Goal: Information Seeking & Learning: Learn about a topic

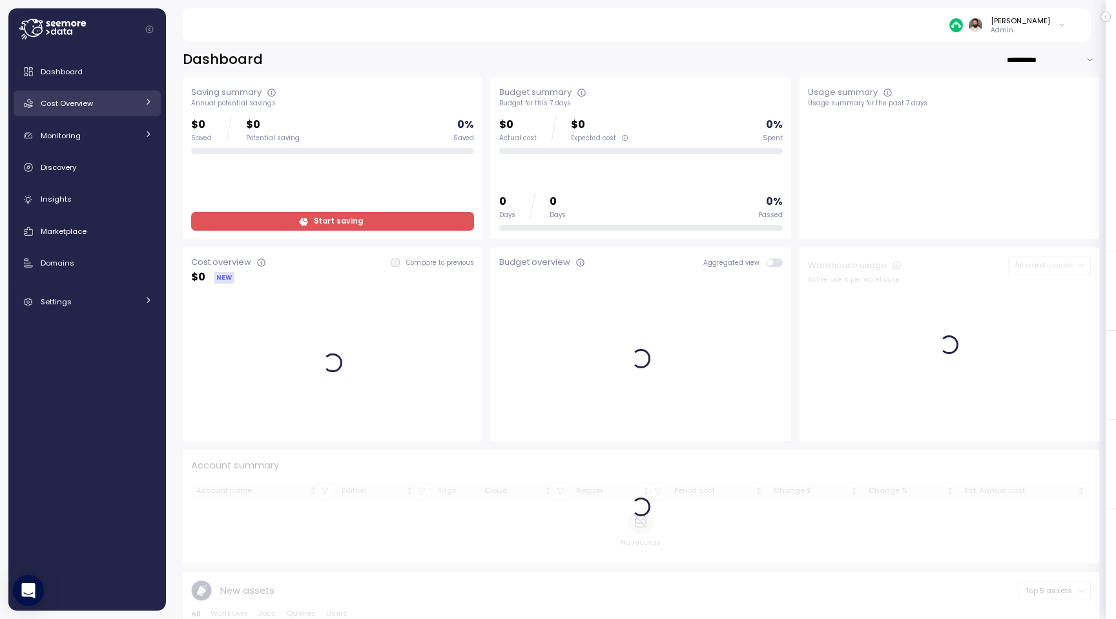
click at [52, 103] on span "Cost Overview" at bounding box center [67, 103] width 52 height 10
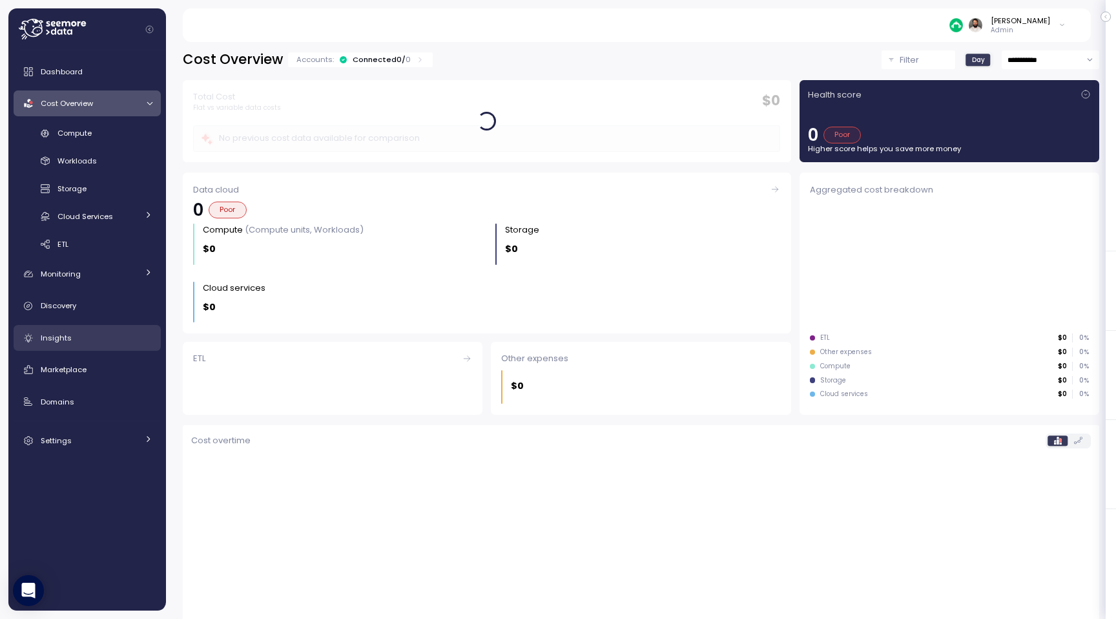
click at [80, 336] on div "Insights" at bounding box center [97, 337] width 112 height 13
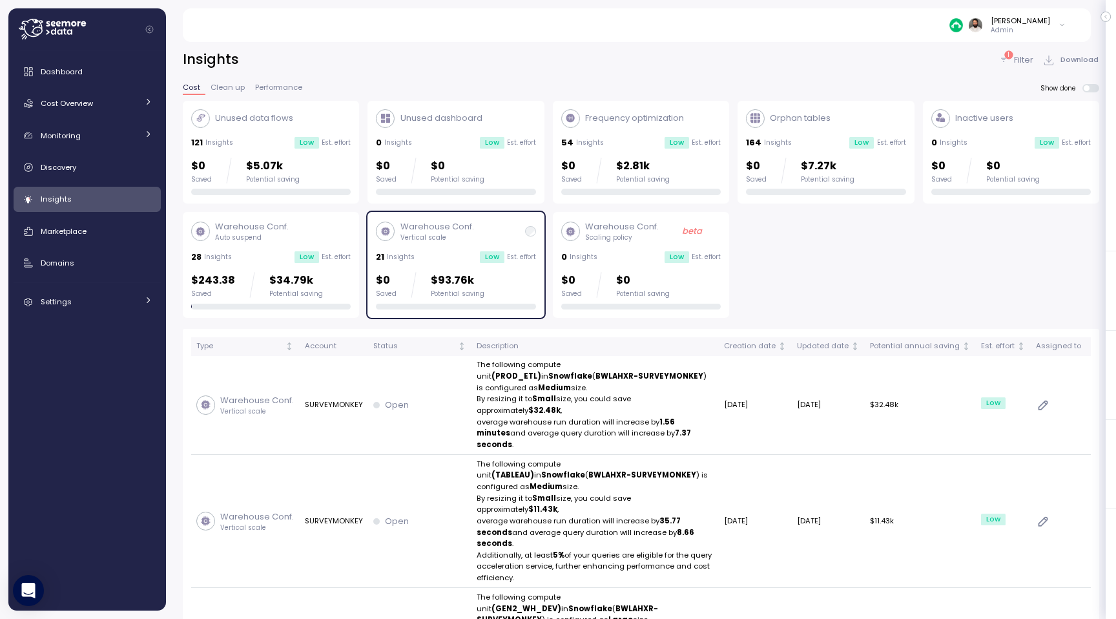
click at [517, 272] on div "$0 Saved $93.76k Potential saving" at bounding box center [455, 285] width 159 height 26
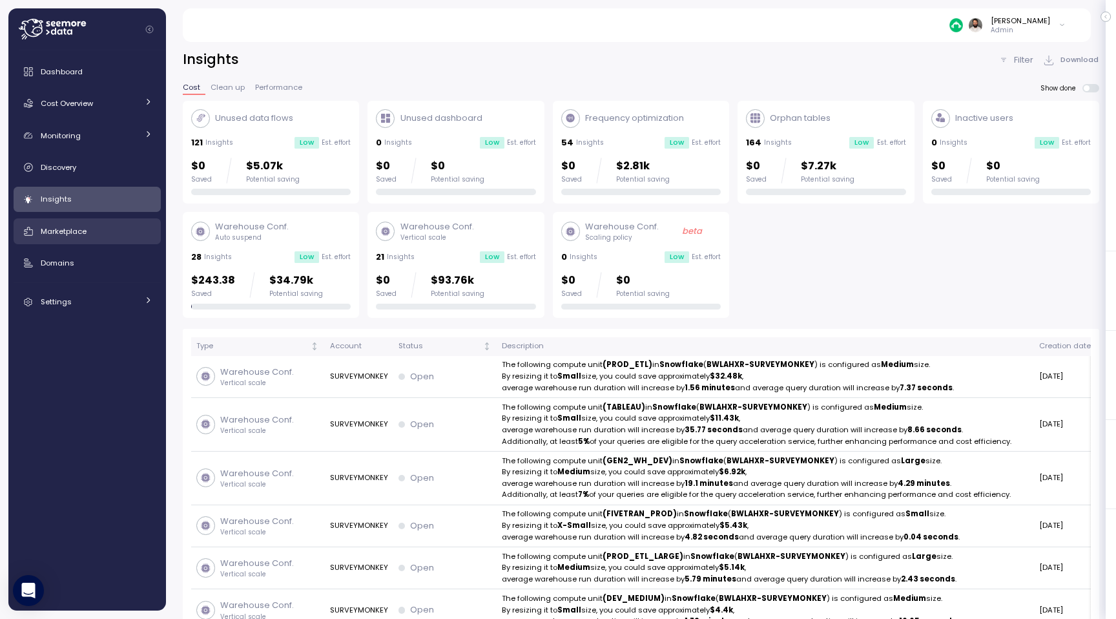
click at [84, 232] on span "Marketplace" at bounding box center [64, 231] width 46 height 10
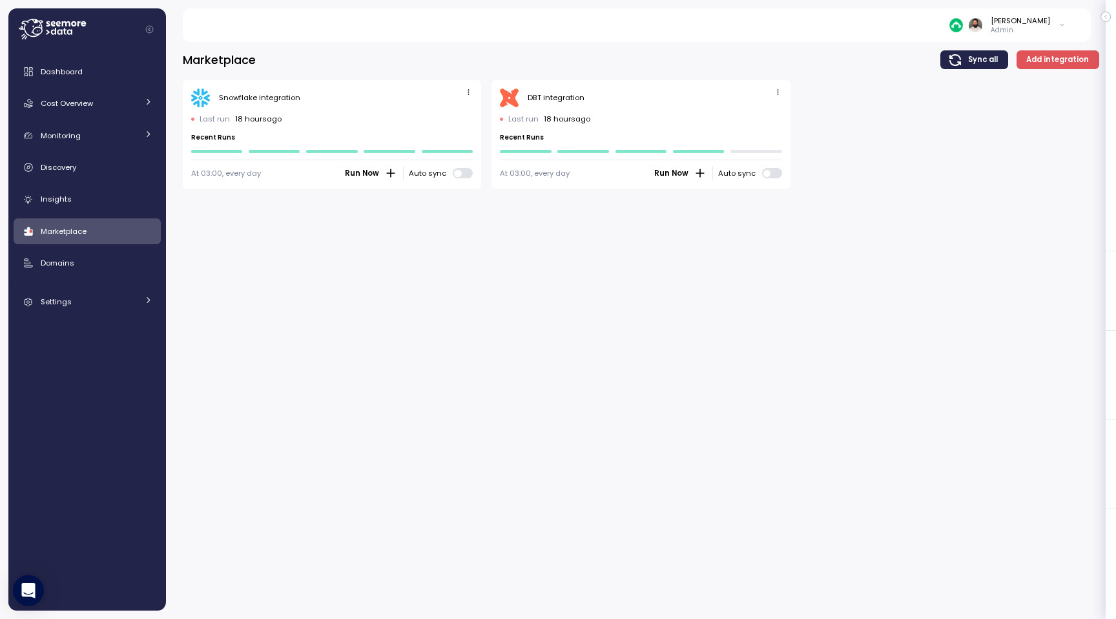
drag, startPoint x: 194, startPoint y: 129, endPoint x: 340, endPoint y: 129, distance: 145.9
click at [340, 129] on div "Last run 18 hours ago Recent Runs" at bounding box center [331, 133] width 281 height 39
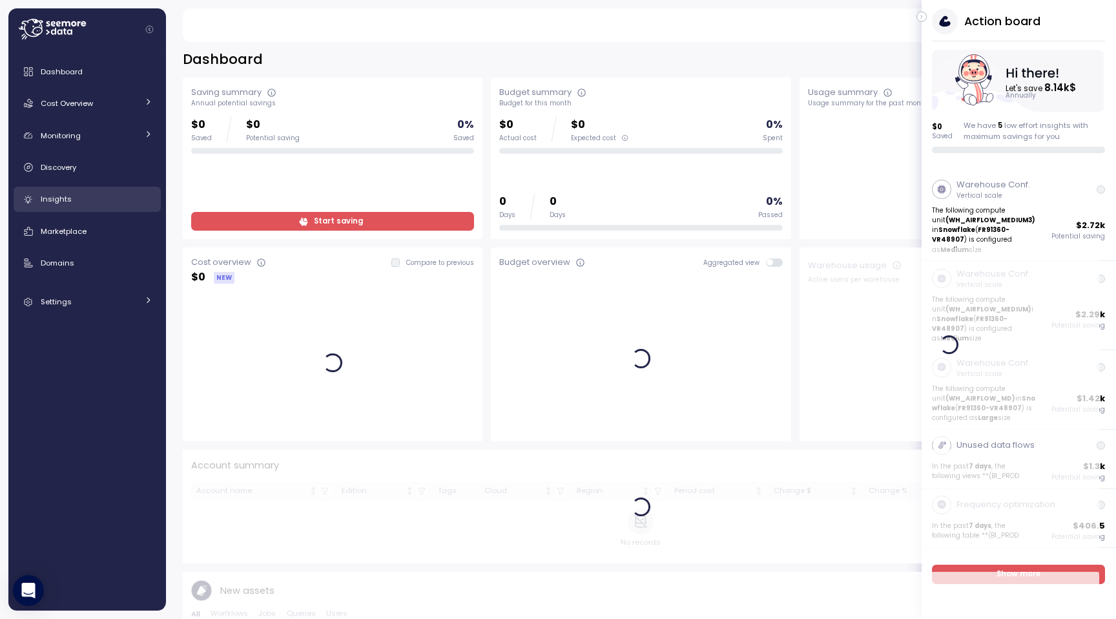
click at [45, 204] on span "Insights" at bounding box center [56, 199] width 31 height 10
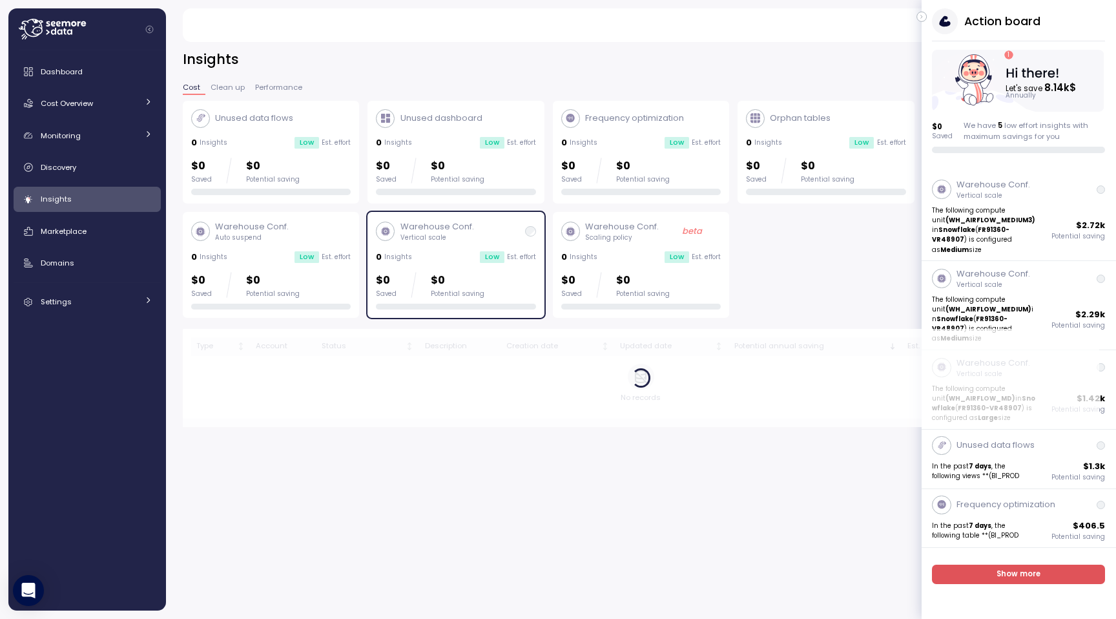
click at [45, 204] on span "Insights" at bounding box center [56, 199] width 31 height 10
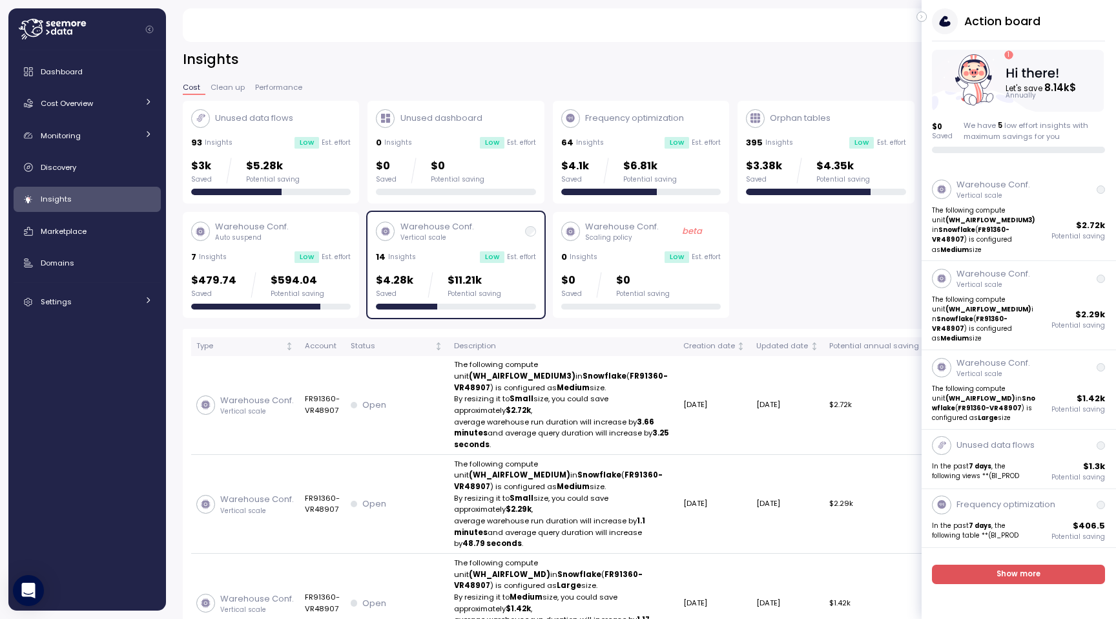
click at [918, 17] on button "button" at bounding box center [921, 17] width 10 height 10
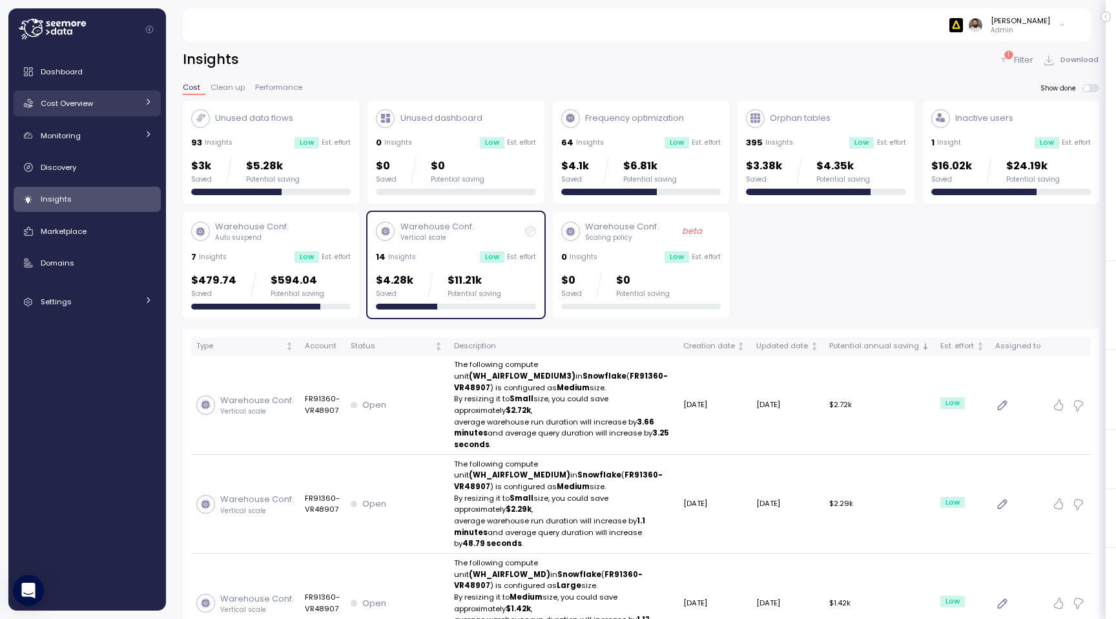
click at [90, 105] on span "Cost Overview" at bounding box center [67, 103] width 52 height 10
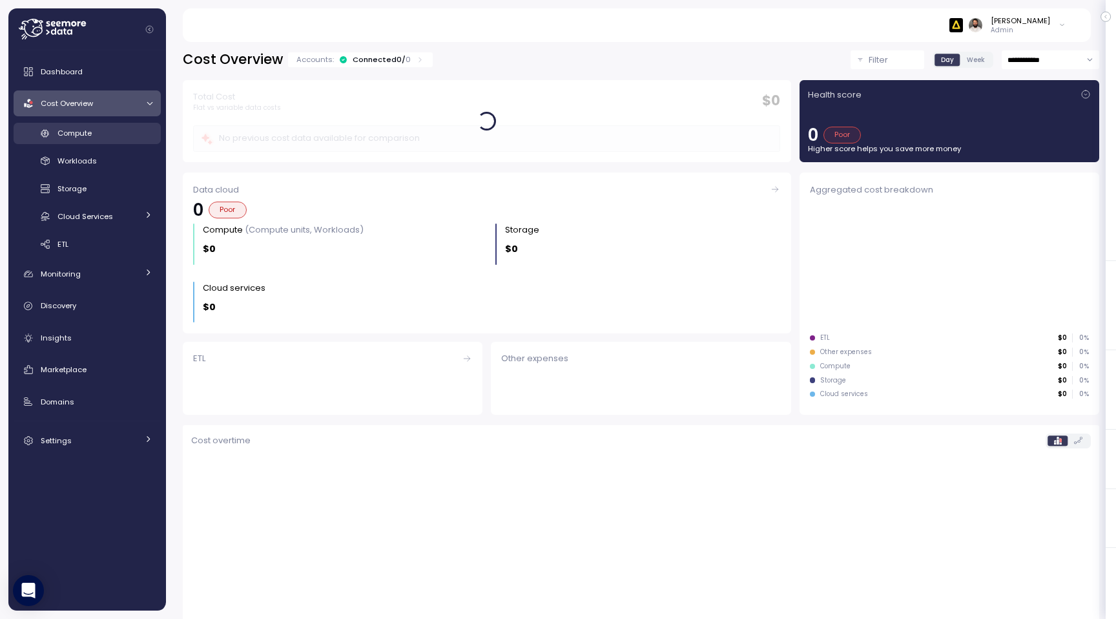
click at [98, 137] on div "Compute" at bounding box center [104, 133] width 95 height 13
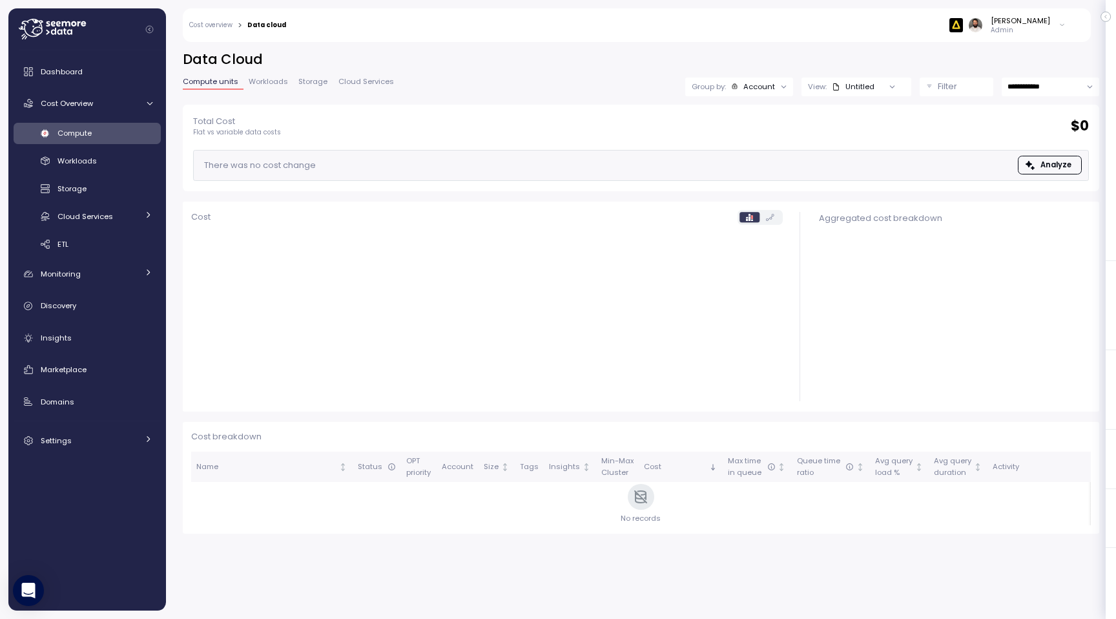
click at [784, 94] on div at bounding box center [784, 86] width 18 height 18
click at [775, 88] on div at bounding box center [784, 86] width 18 height 18
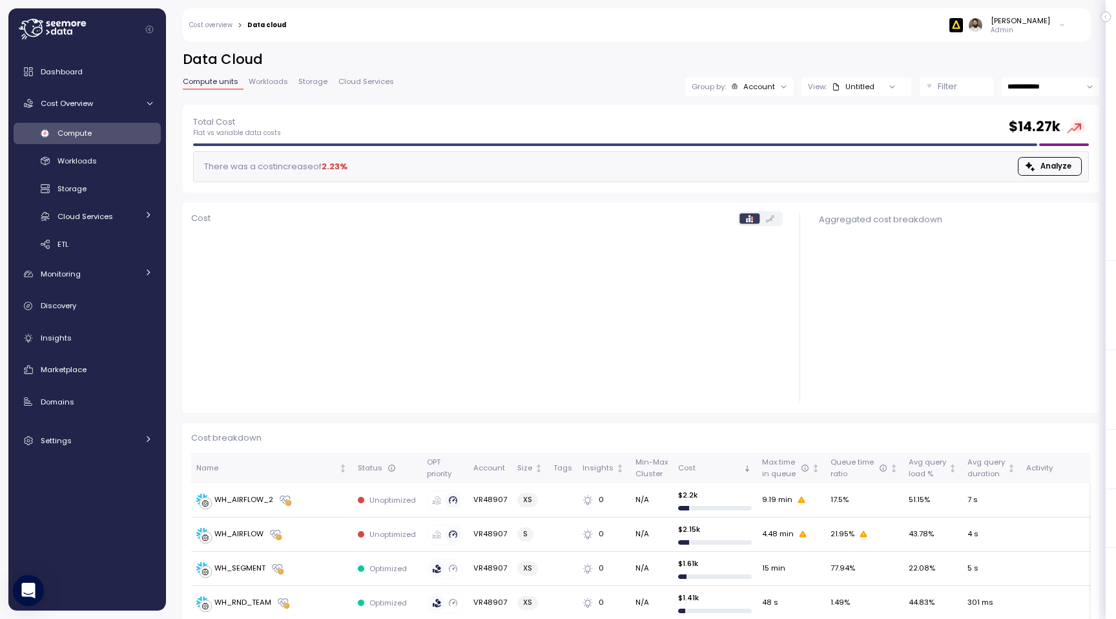
click at [740, 90] on div "Account" at bounding box center [753, 86] width 45 height 10
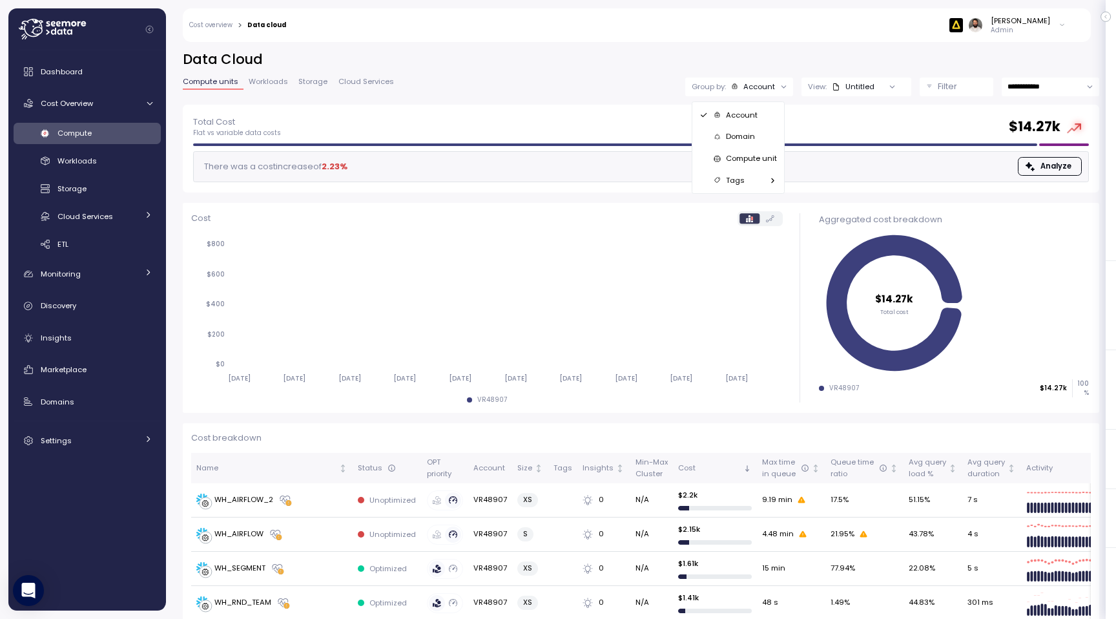
click at [760, 158] on p "Compute unit" at bounding box center [751, 158] width 51 height 10
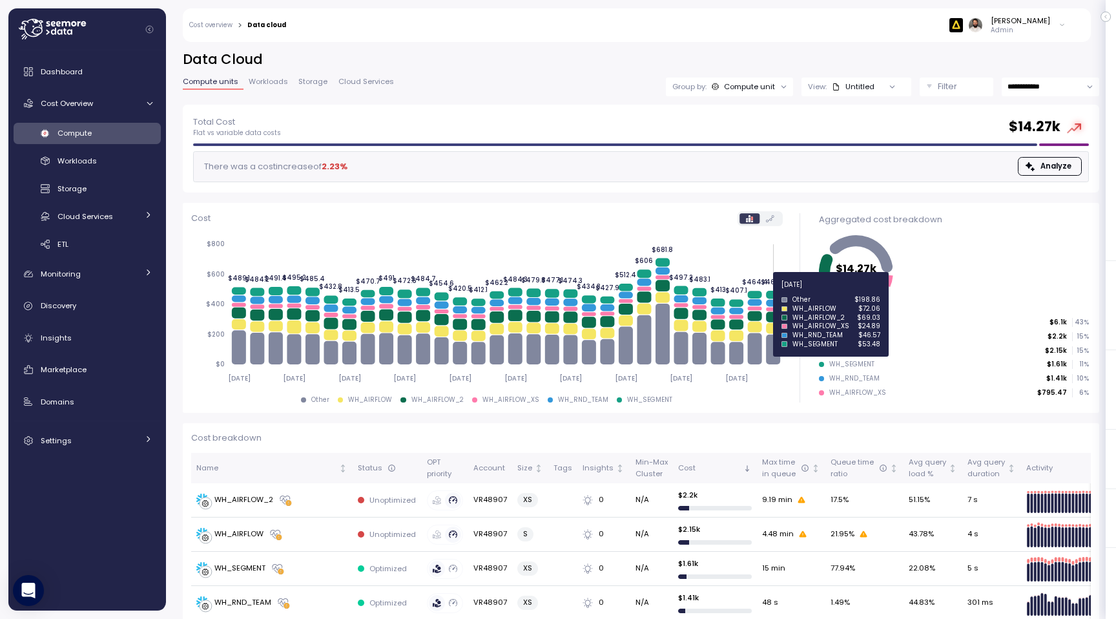
click at [772, 292] on icon at bounding box center [773, 295] width 14 height 8
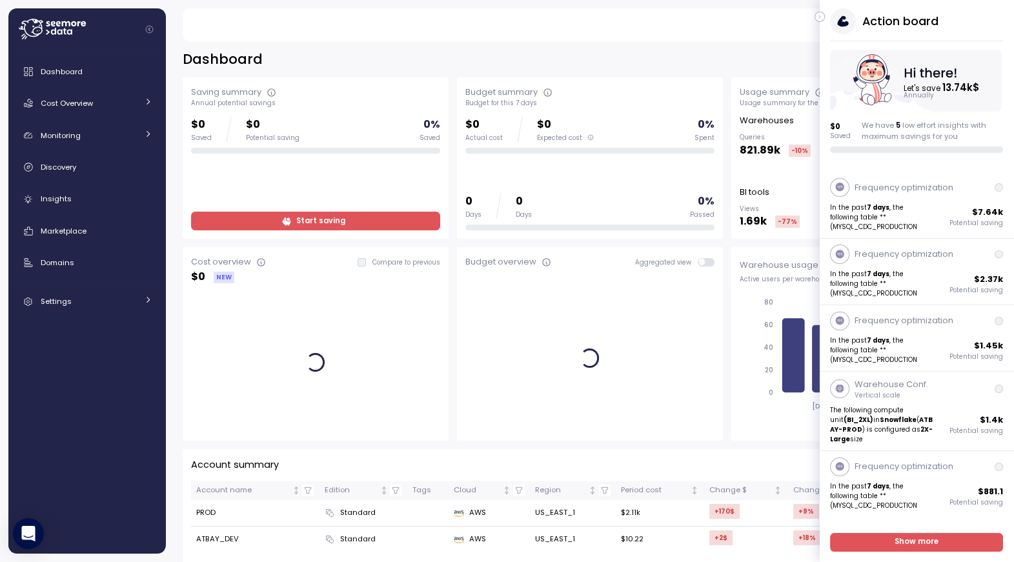
click at [823, 19] on button "button" at bounding box center [820, 17] width 10 height 10
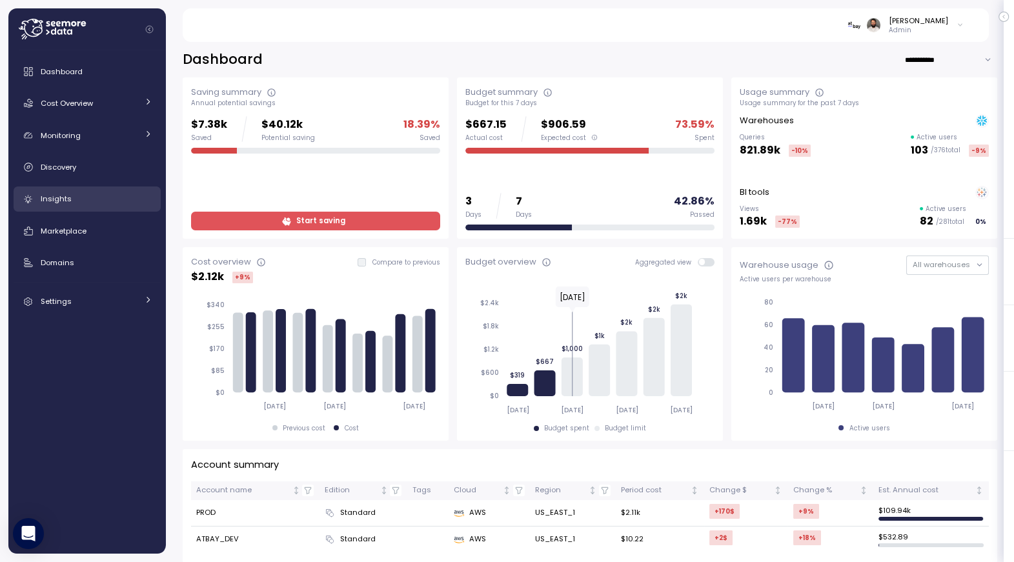
click at [101, 207] on link "Insights" at bounding box center [87, 200] width 147 height 26
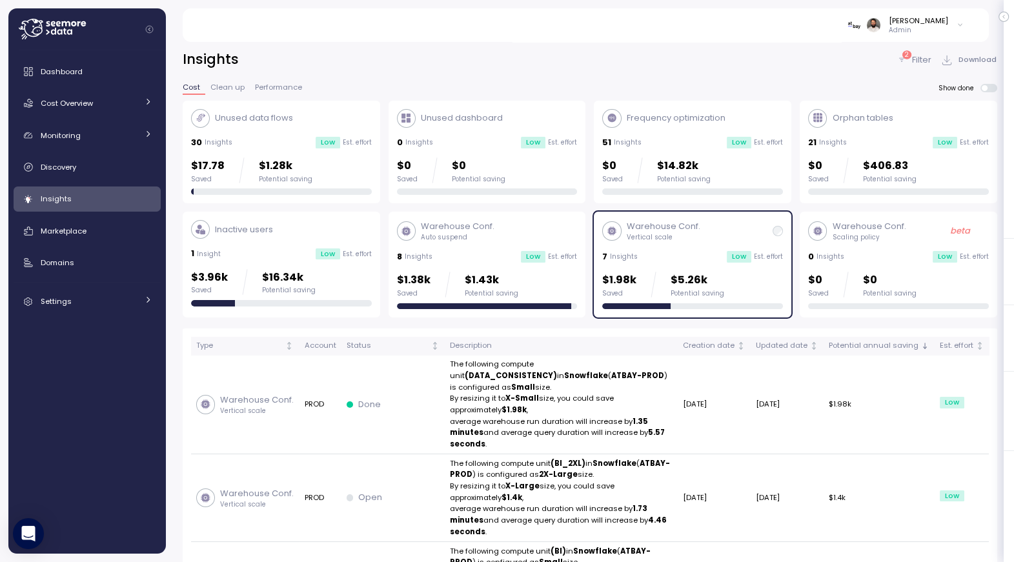
click at [482, 305] on div at bounding box center [484, 306] width 175 height 6
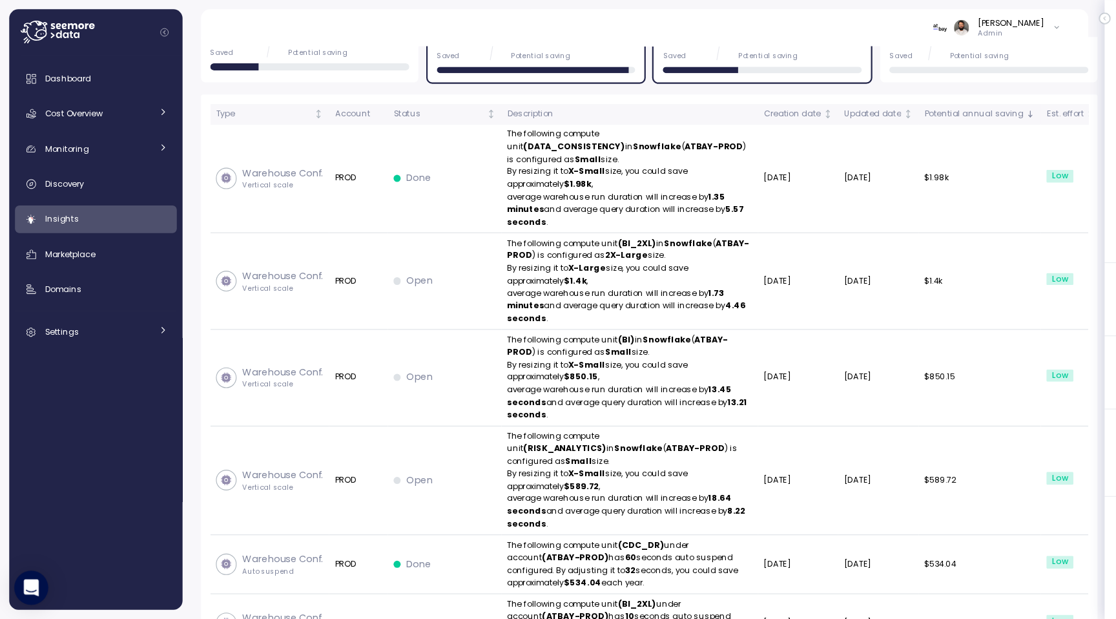
scroll to position [234, 0]
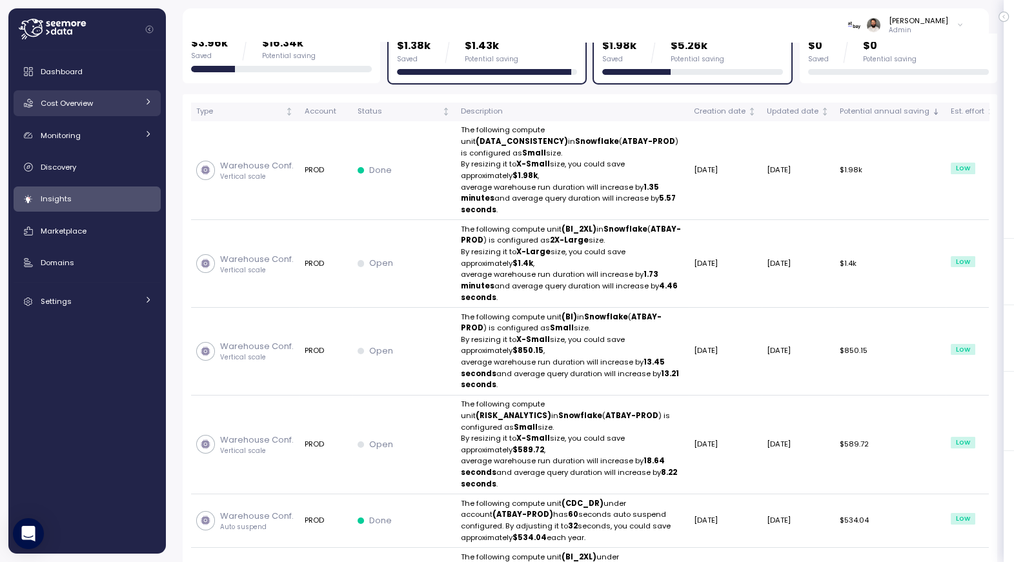
click at [87, 97] on div "Cost Overview" at bounding box center [89, 103] width 97 height 13
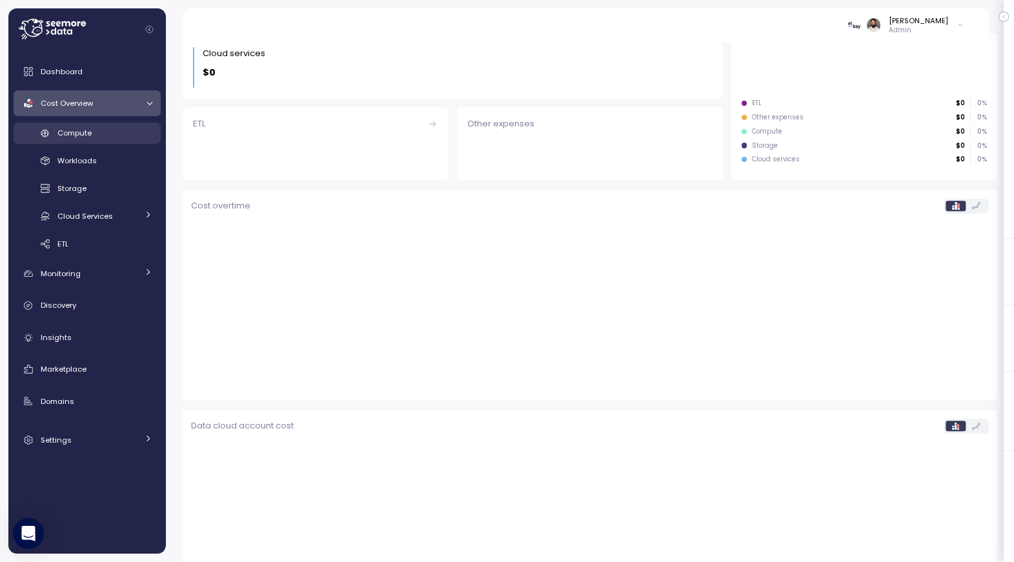
click at [110, 141] on link "Compute" at bounding box center [87, 133] width 147 height 21
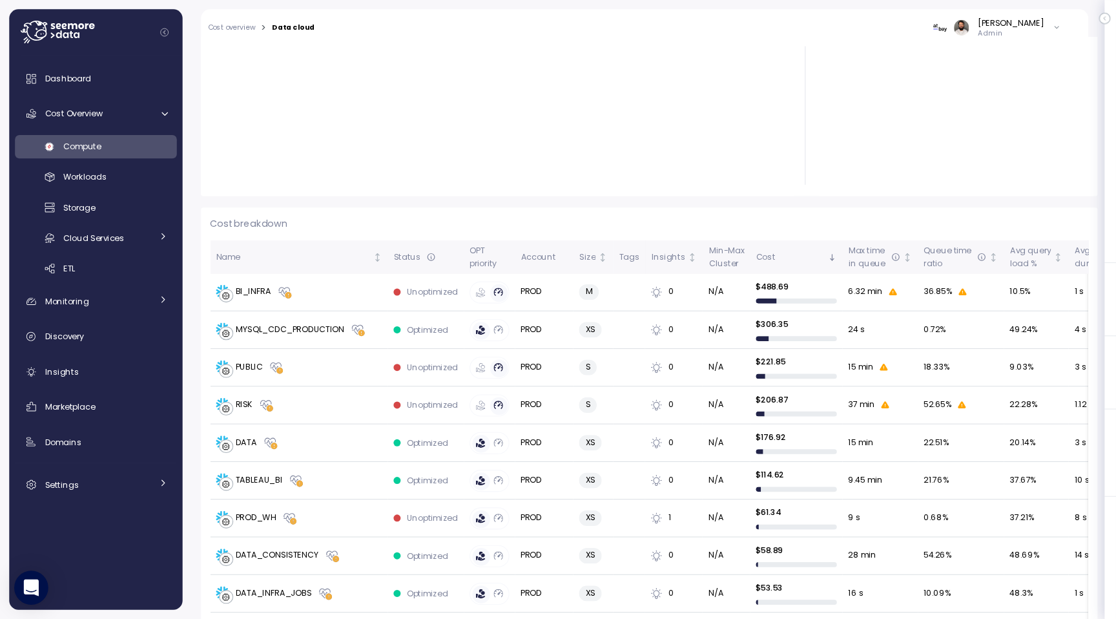
scroll to position [234, 0]
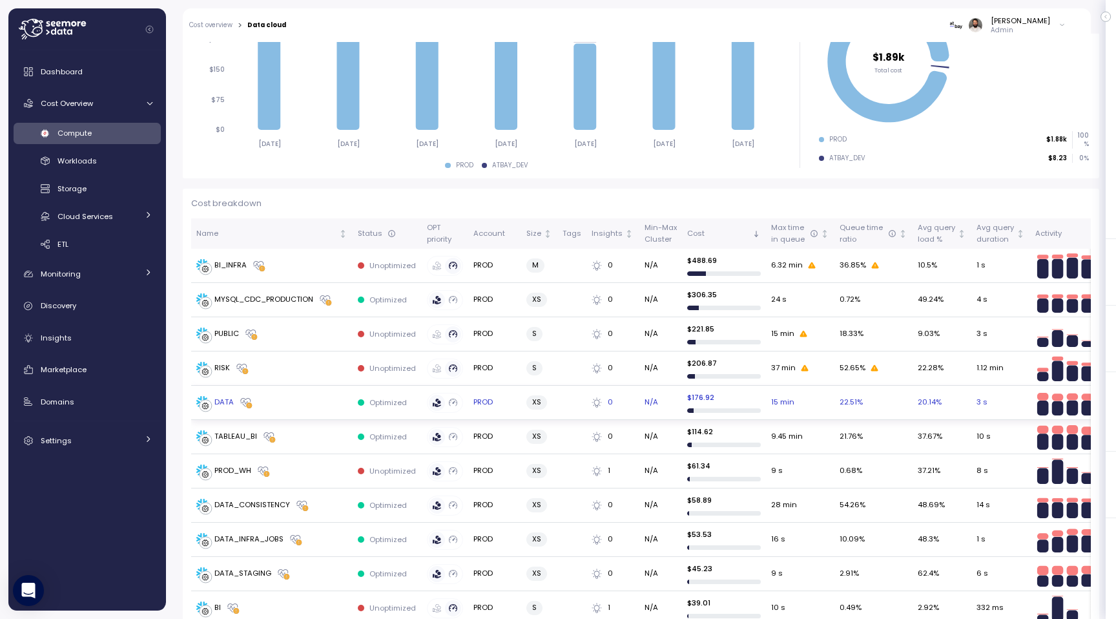
click at [326, 404] on div "DATA" at bounding box center [271, 402] width 151 height 13
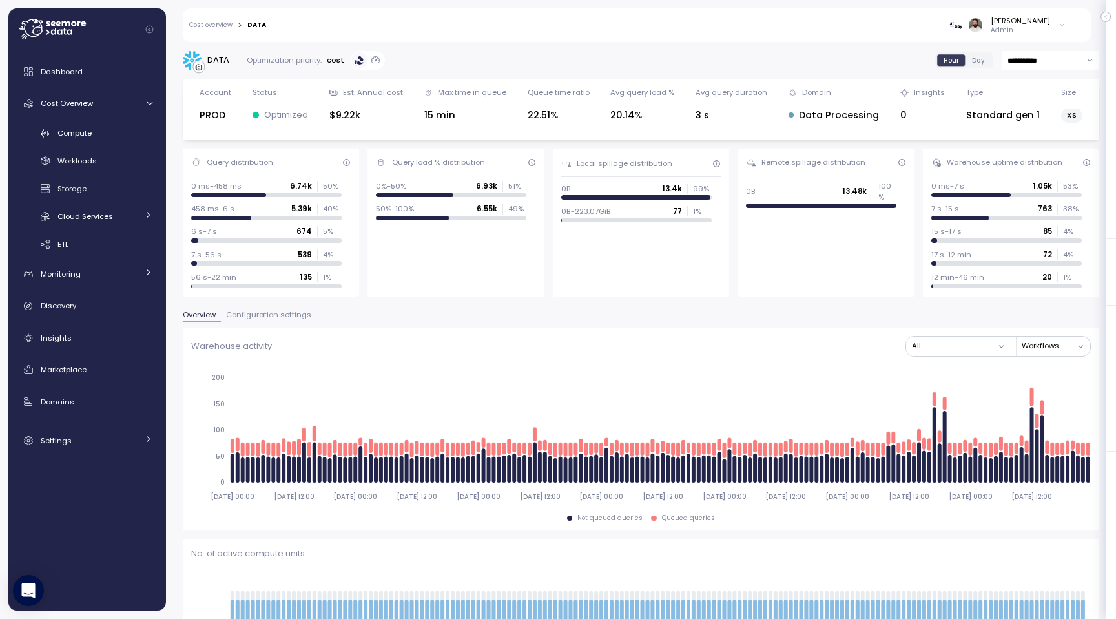
click at [1014, 61] on input "**********" at bounding box center [1049, 60] width 97 height 19
click at [1014, 106] on span "Last 3 days" at bounding box center [1028, 105] width 43 height 12
type input "**********"
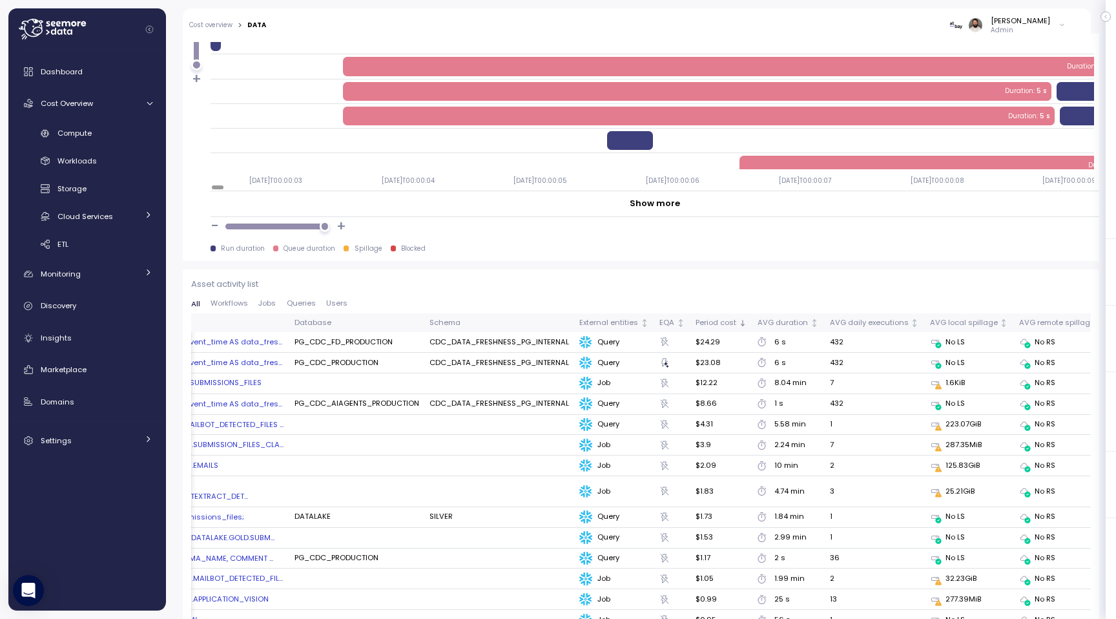
scroll to position [0, 157]
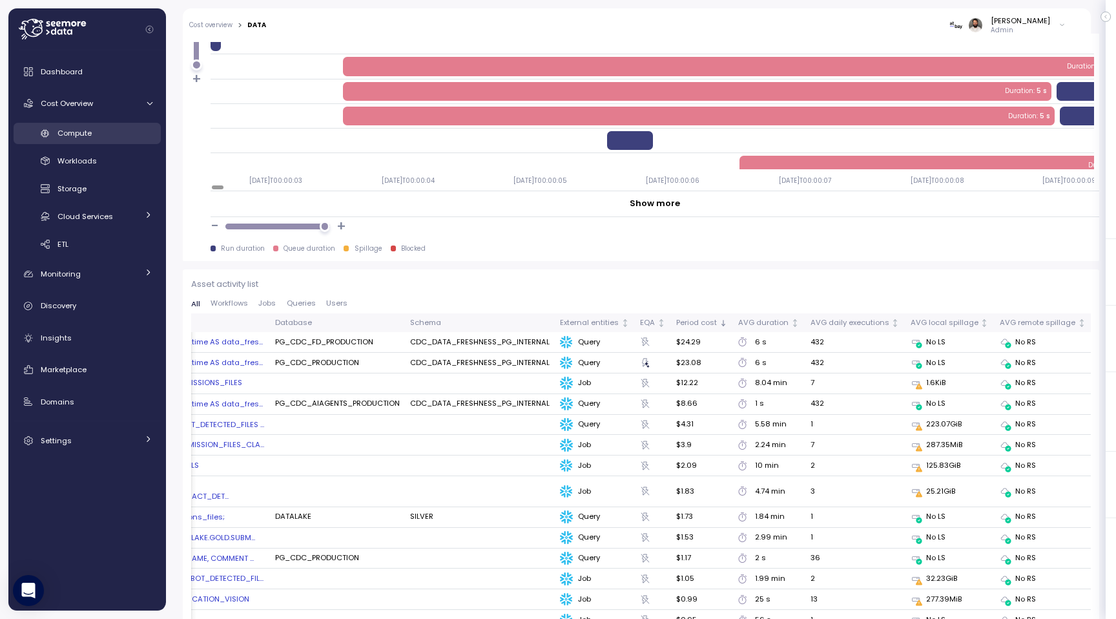
click at [131, 134] on div "Compute" at bounding box center [104, 133] width 95 height 13
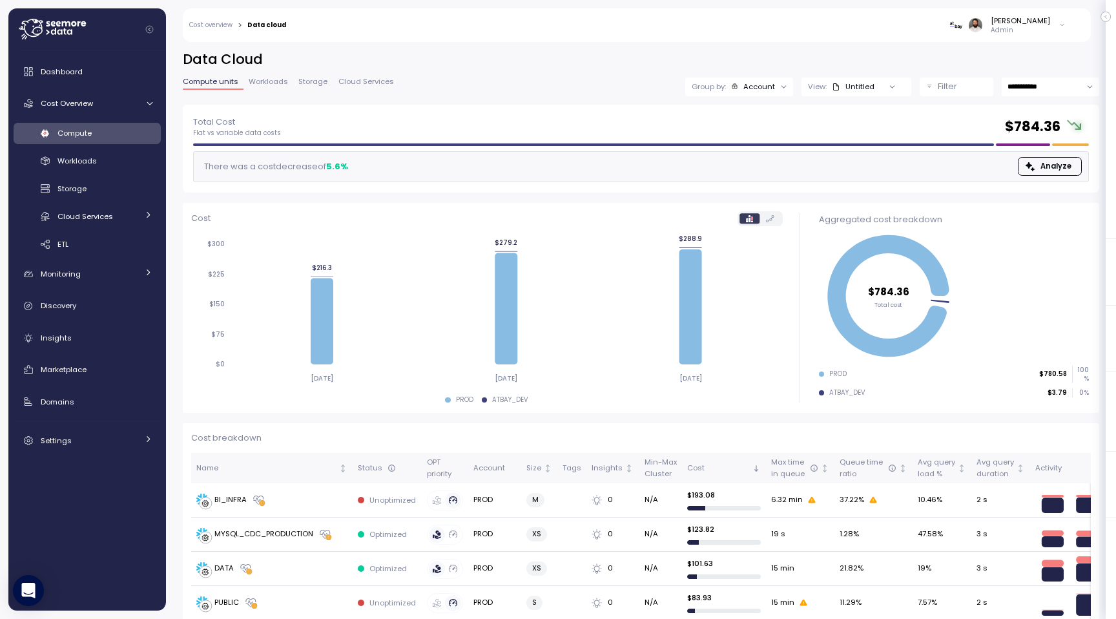
click at [1014, 90] on input "**********" at bounding box center [1049, 86] width 97 height 19
click at [1014, 152] on span "Last 7 days" at bounding box center [1028, 149] width 42 height 12
type input "**********"
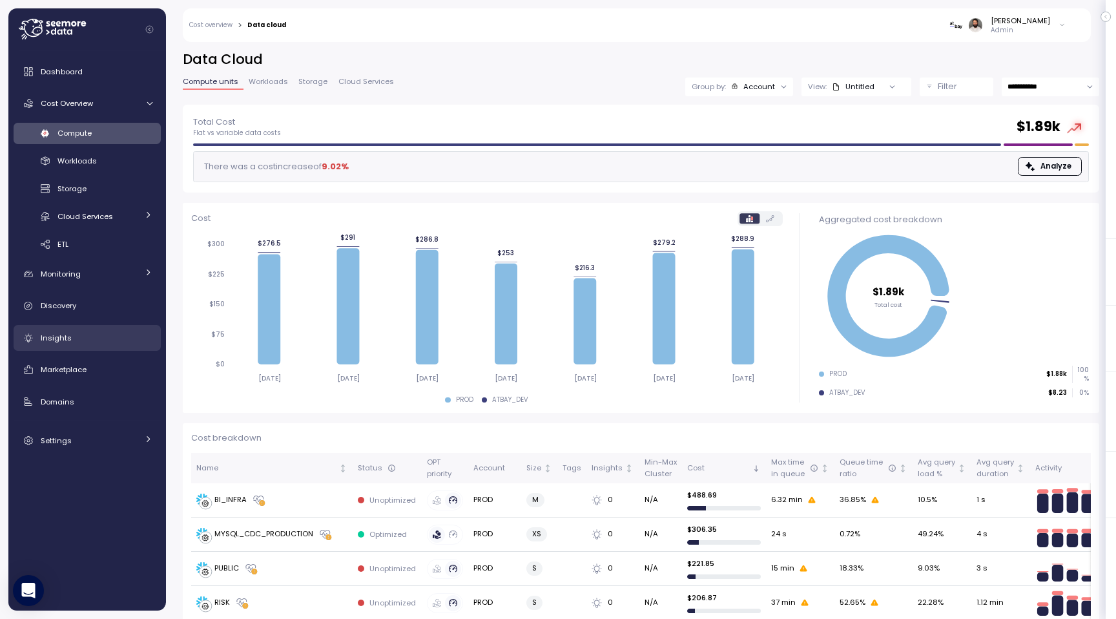
click at [79, 334] on div "Insights" at bounding box center [97, 337] width 112 height 13
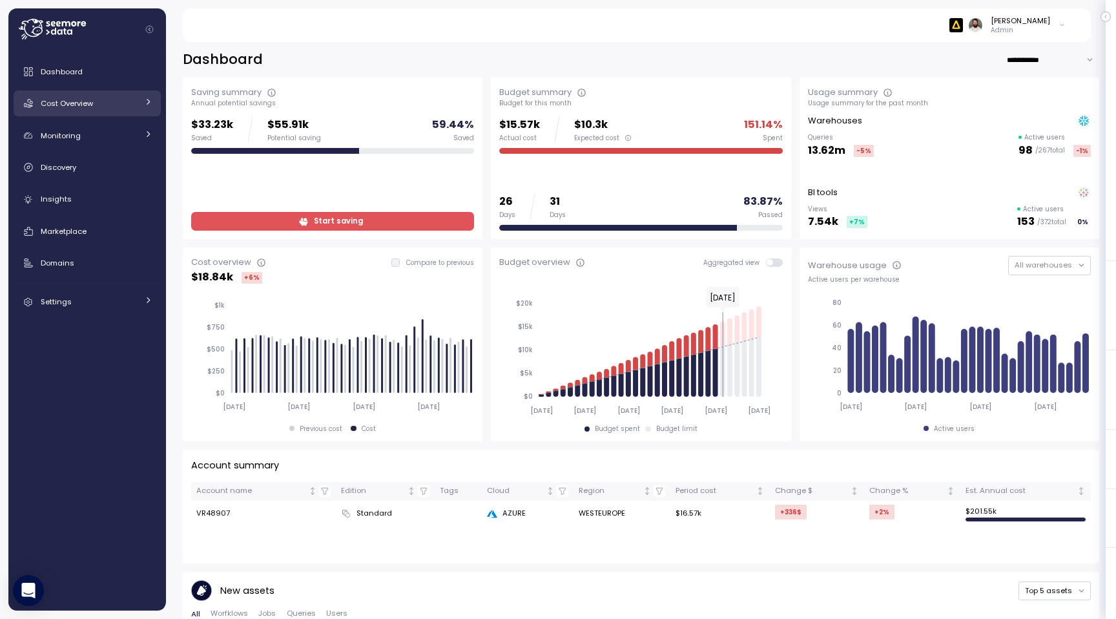
click at [102, 106] on div "Cost Overview" at bounding box center [89, 103] width 97 height 13
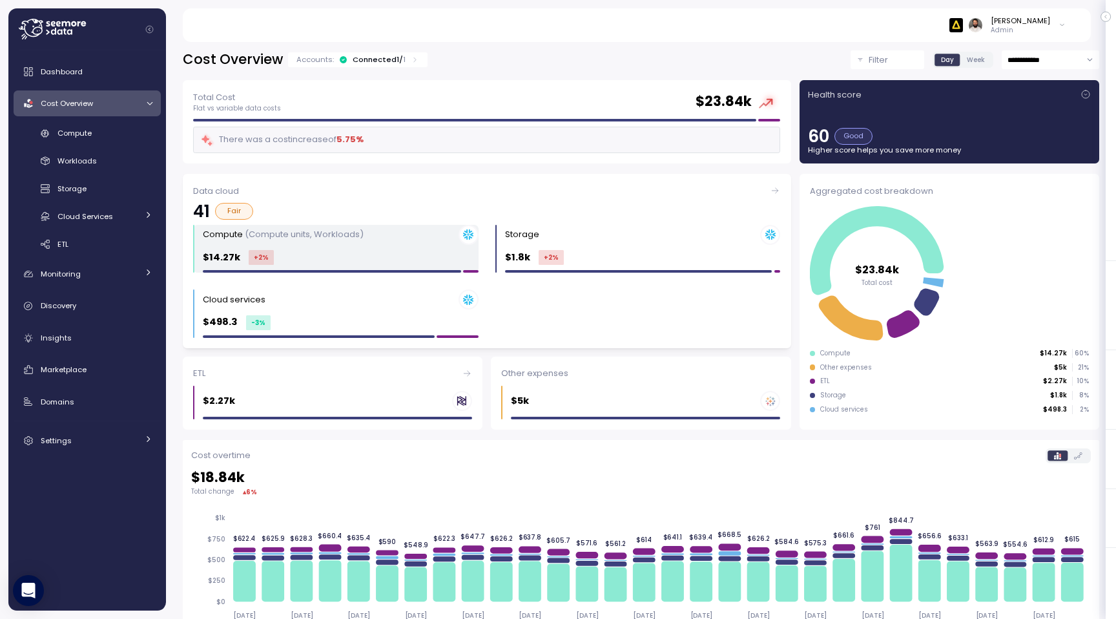
click at [283, 266] on div "Compute (Compute units, Workloads) $14.27k +2 %" at bounding box center [341, 249] width 276 height 48
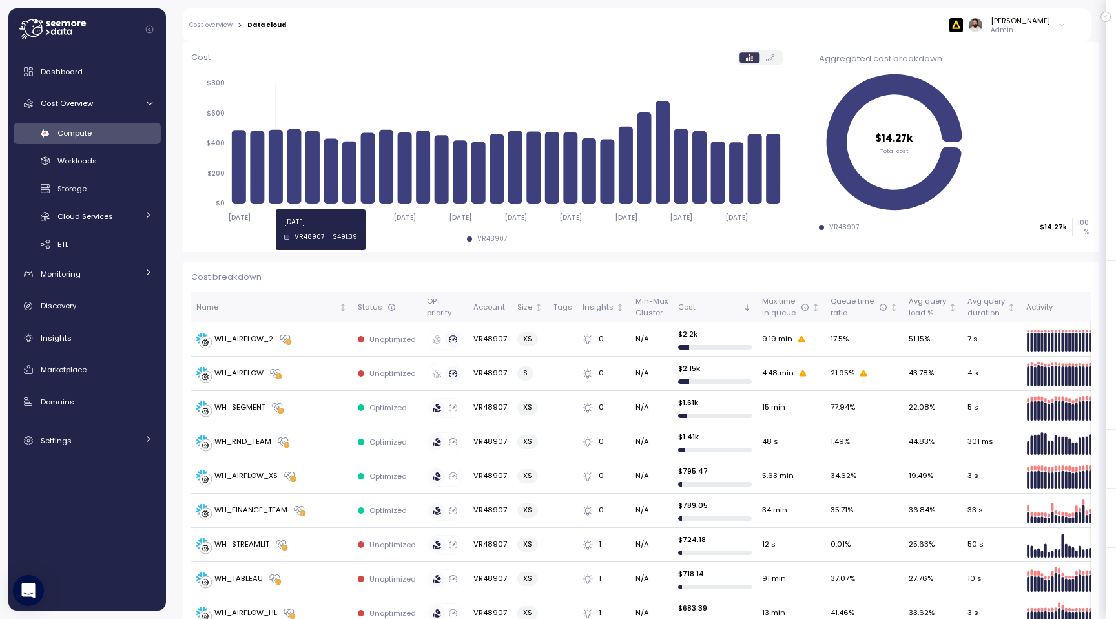
scroll to position [198, 0]
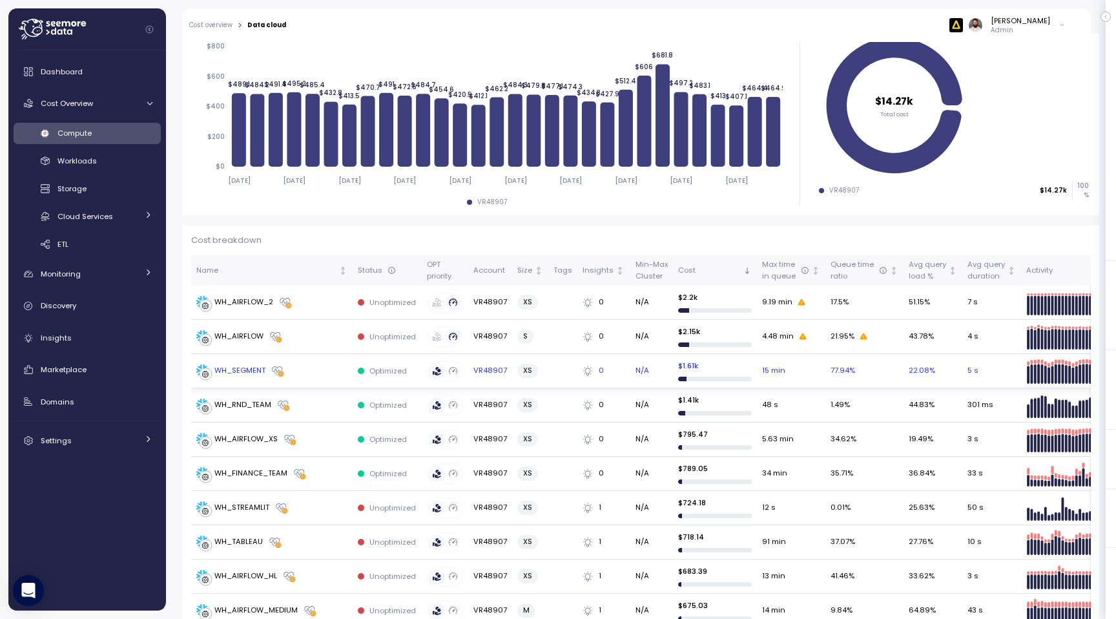
click at [297, 374] on div "WH_SEGMENT" at bounding box center [271, 370] width 151 height 13
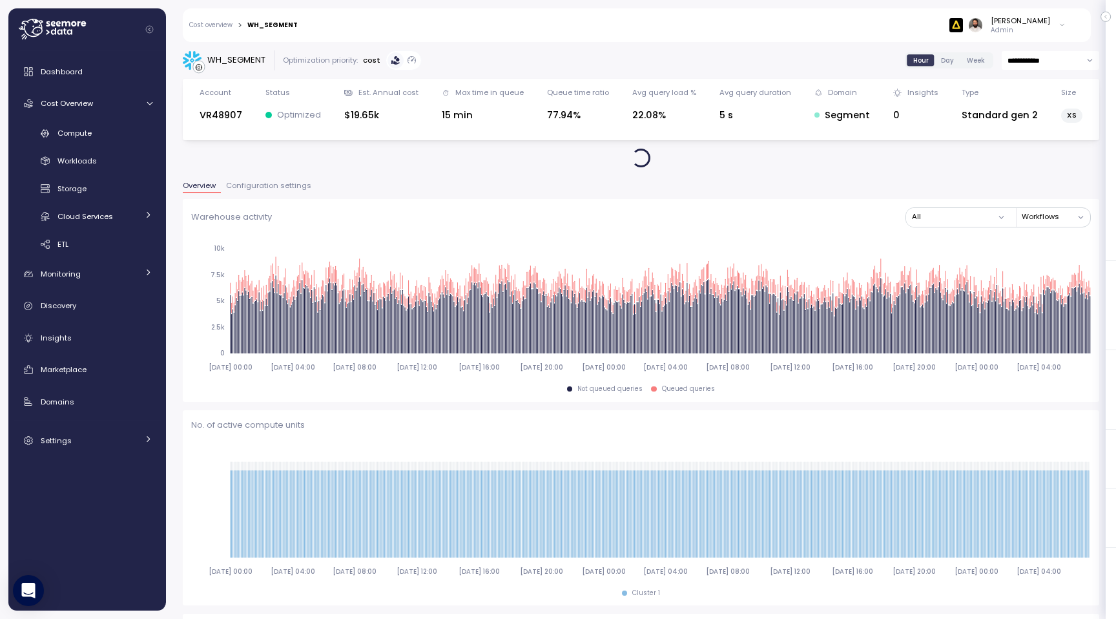
click at [951, 63] on span "Day" at bounding box center [947, 61] width 13 height 10
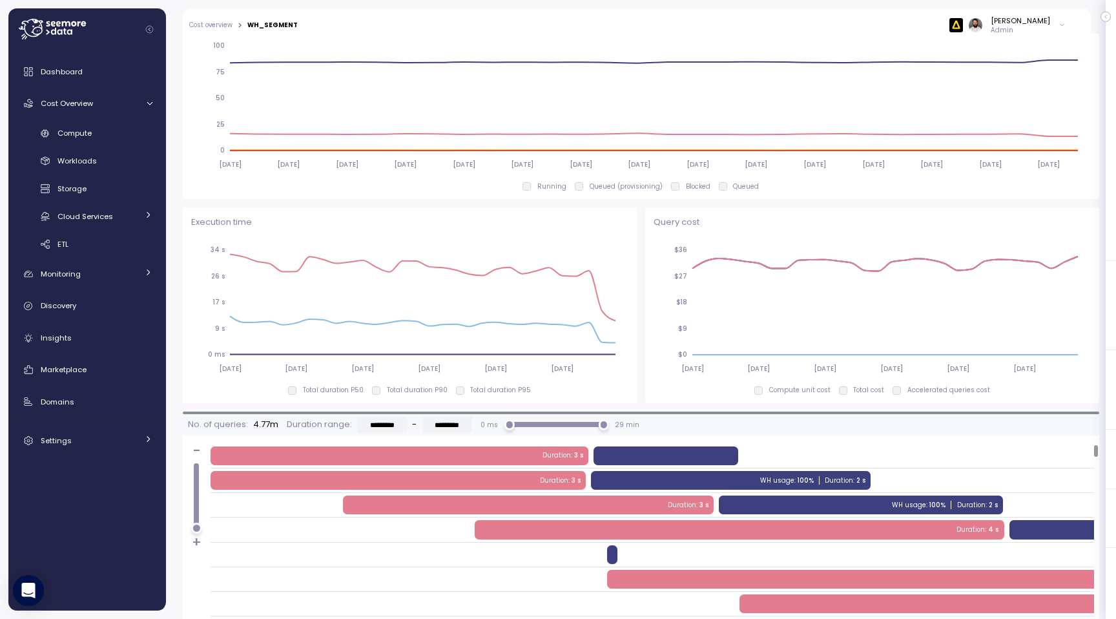
scroll to position [636, 0]
